Goal: Find specific page/section: Find specific page/section

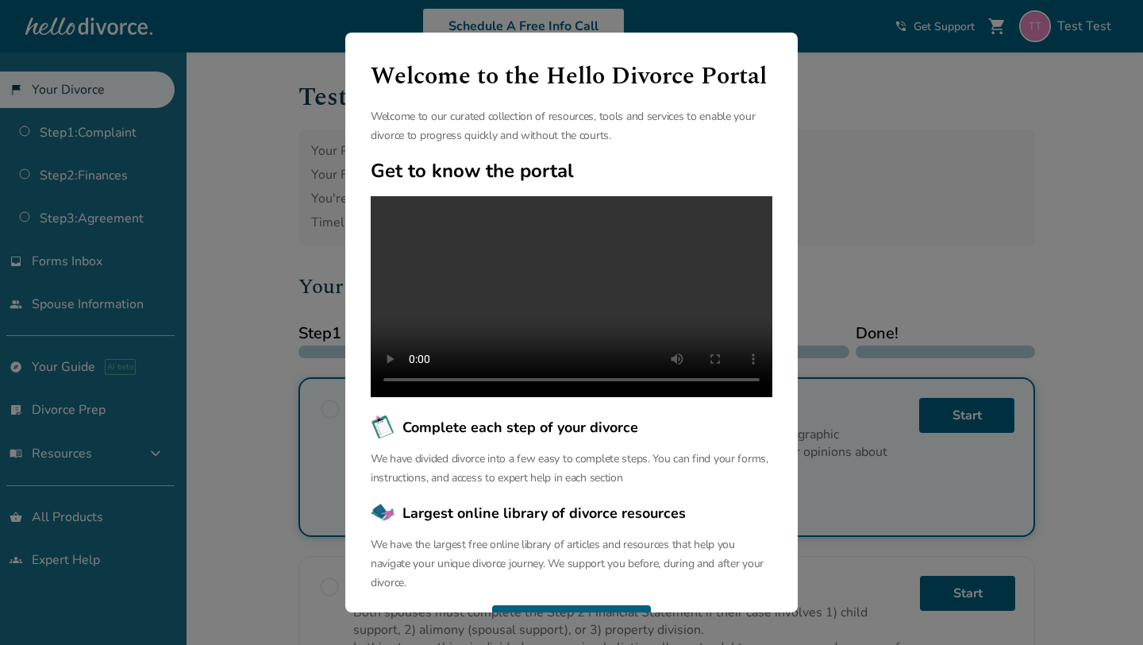
click at [260, 206] on div "Welcome to the Hello Divorce Portal Welcome to our curated collection of resour…" at bounding box center [571, 322] width 1143 height 645
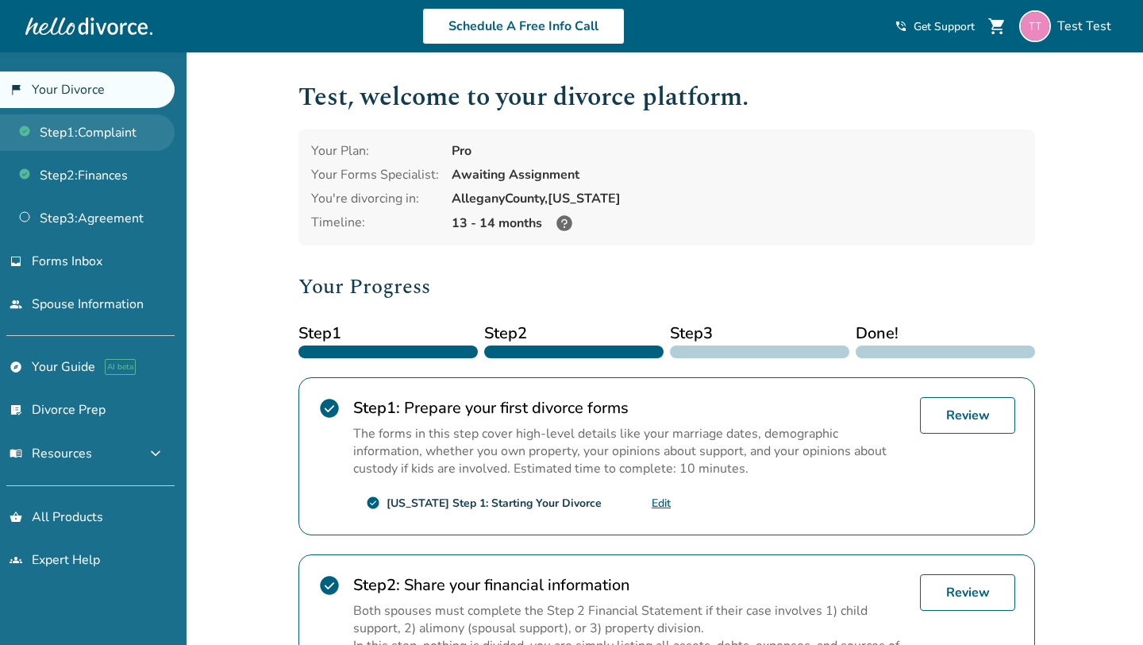
click at [133, 133] on link "Step 1 : Complaint" at bounding box center [87, 132] width 175 height 37
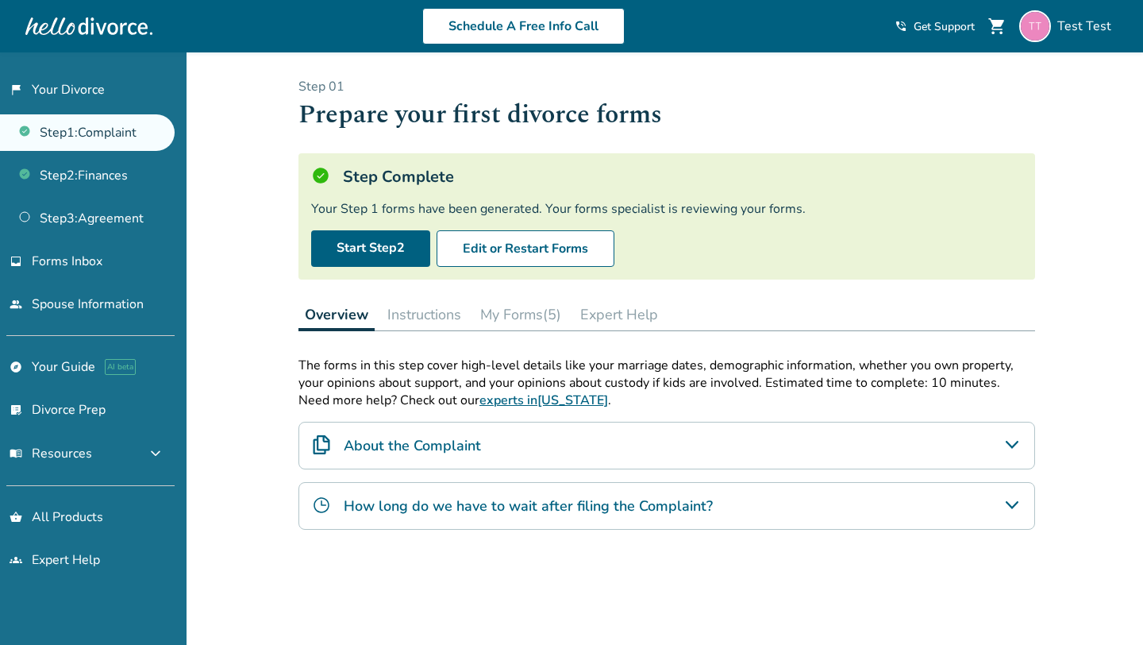
click at [513, 318] on button "My Forms (5)" at bounding box center [521, 314] width 94 height 32
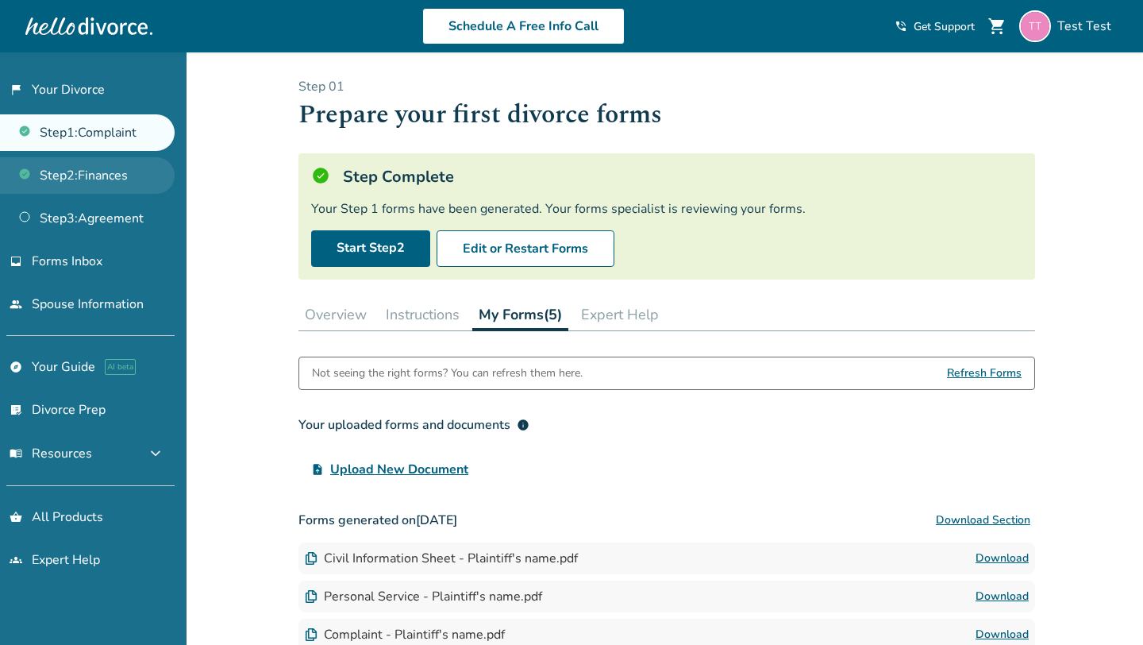
click at [126, 170] on link "Step 2 : Finances" at bounding box center [87, 175] width 175 height 37
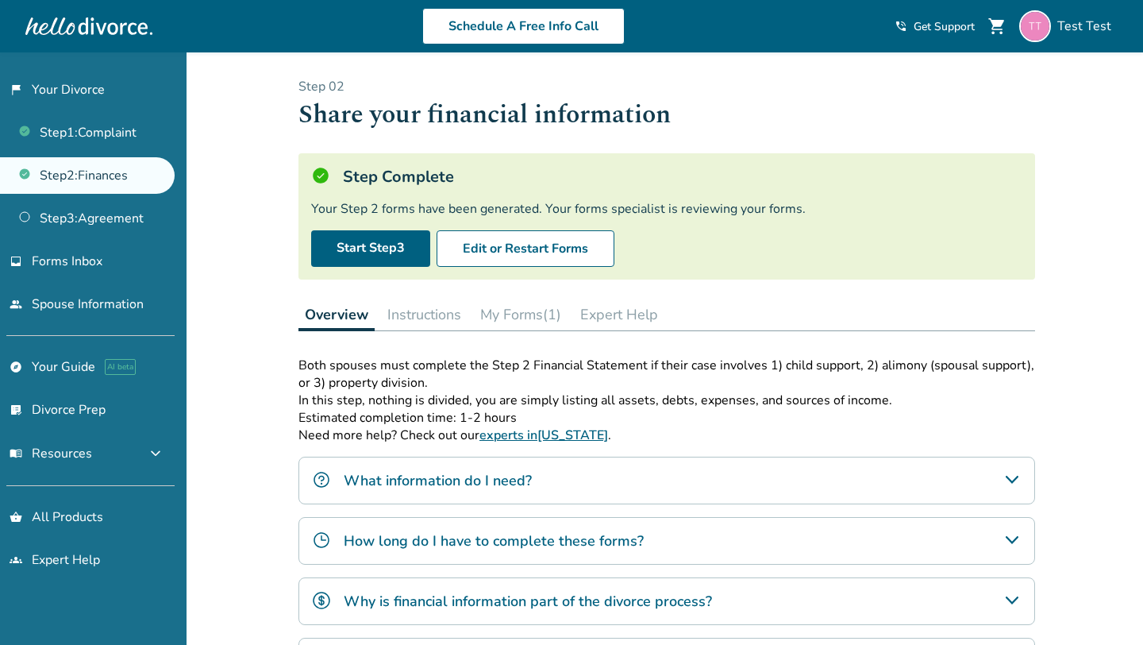
click at [491, 312] on button "My Forms (1)" at bounding box center [521, 314] width 94 height 32
